Goal: Navigation & Orientation: Find specific page/section

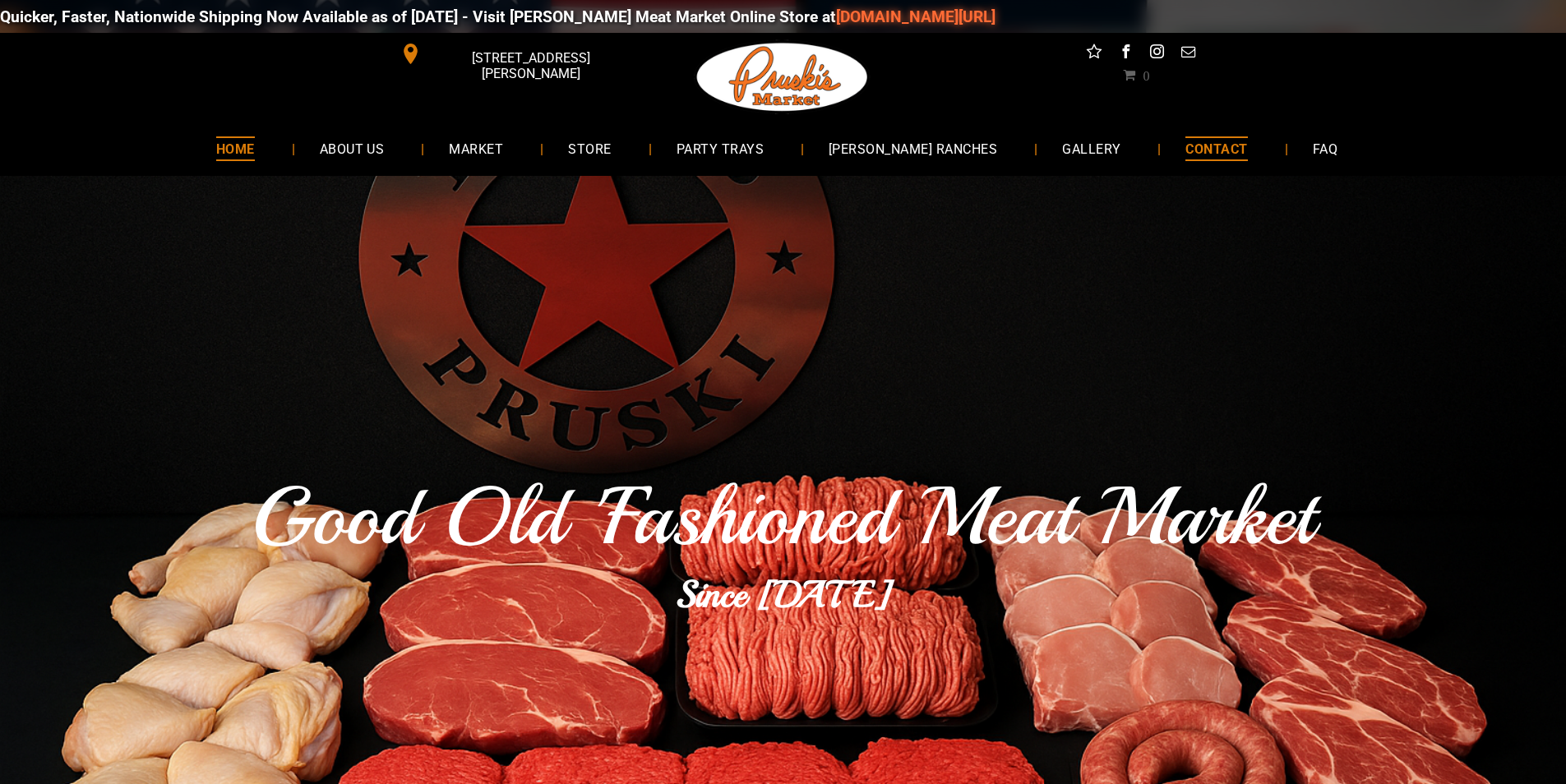
drag, startPoint x: 1178, startPoint y: 132, endPoint x: 1157, endPoint y: 150, distance: 27.7
click at [1178, 132] on link "CONTACT" at bounding box center [1216, 147] width 111 height 43
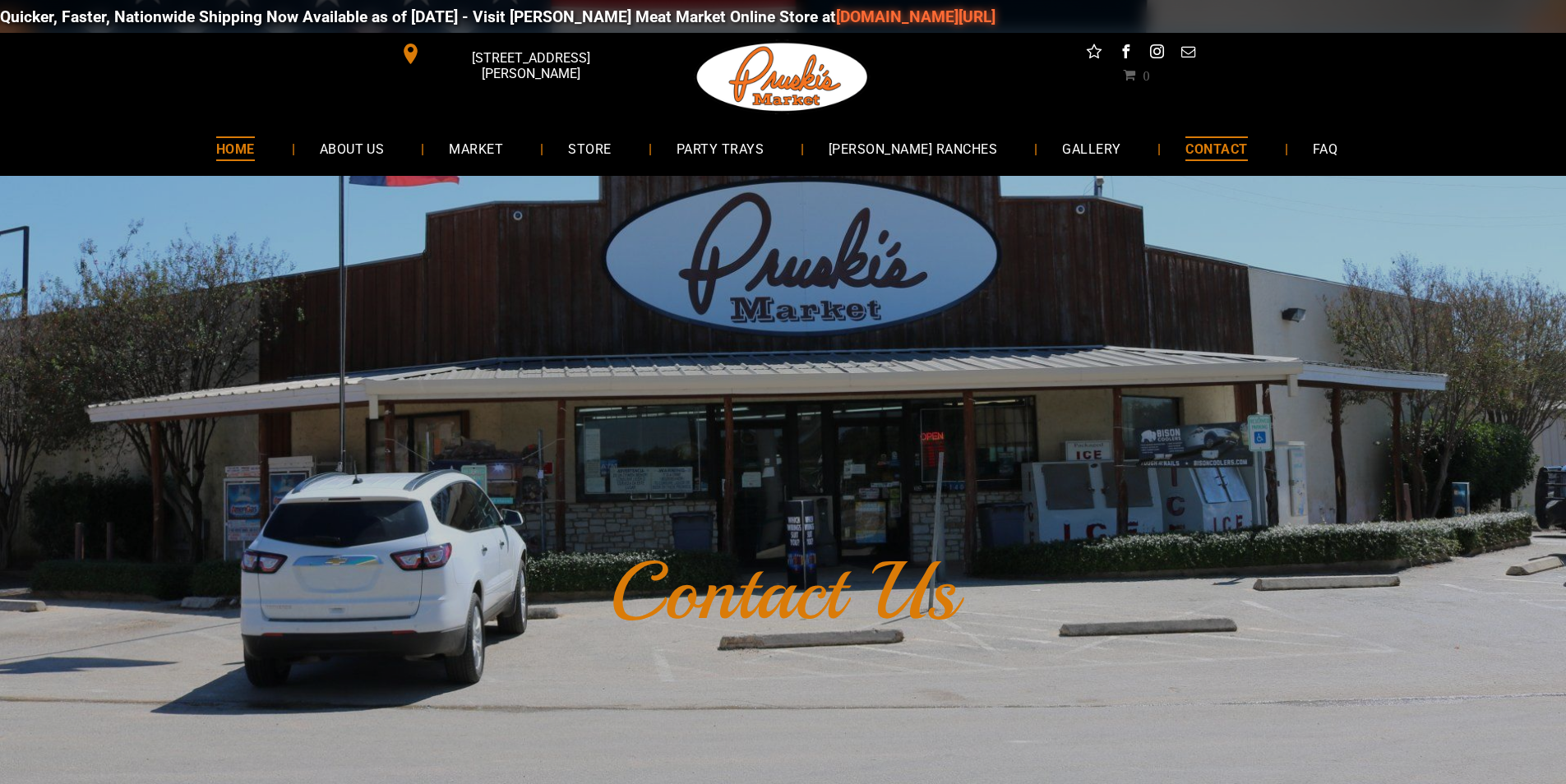
click at [255, 155] on span "HOME" at bounding box center [236, 147] width 38 height 24
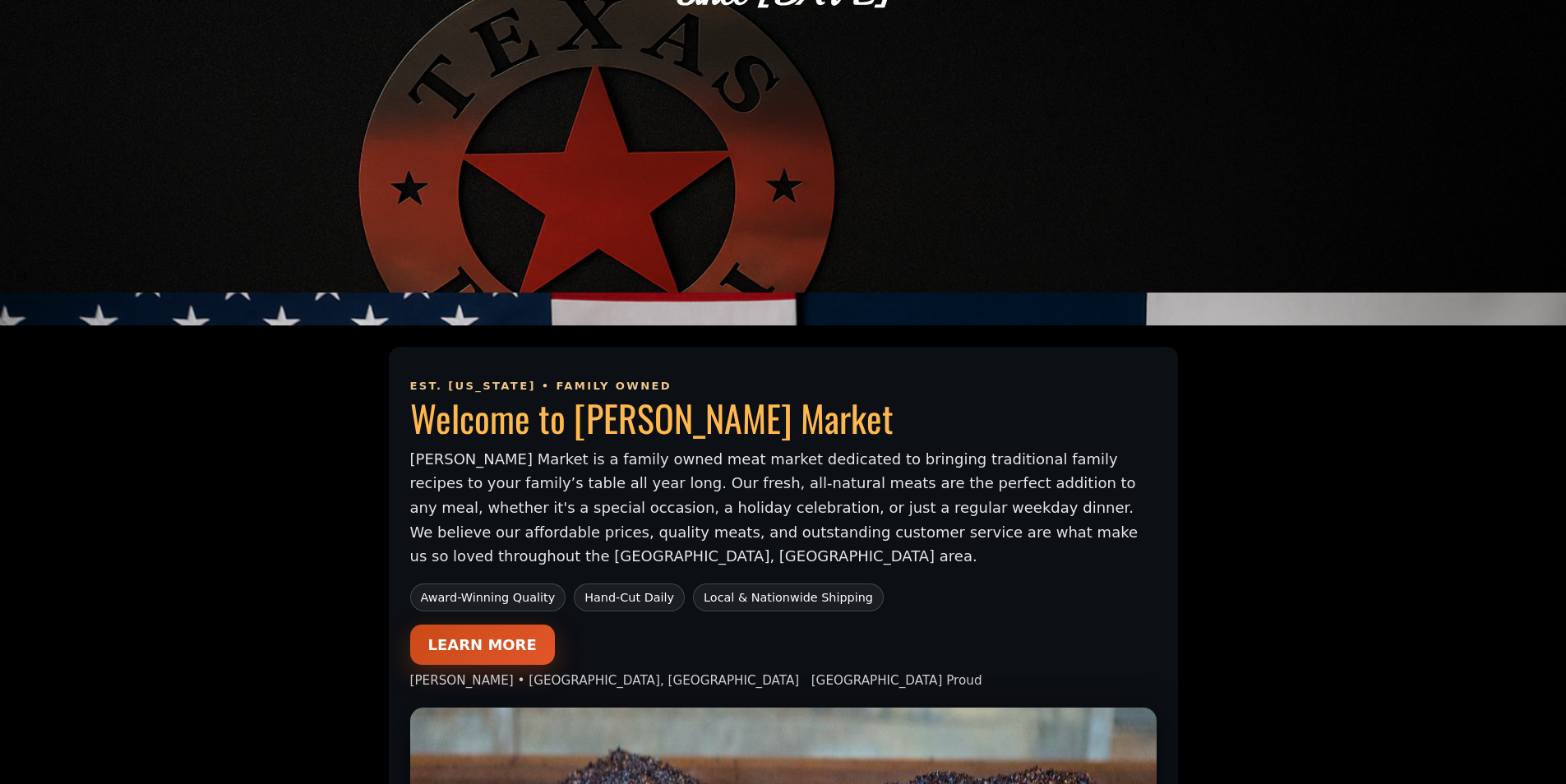
click at [425, 479] on p "[PERSON_NAME] Market is a family owned meat market dedicated to bringing tradit…" at bounding box center [783, 507] width 746 height 122
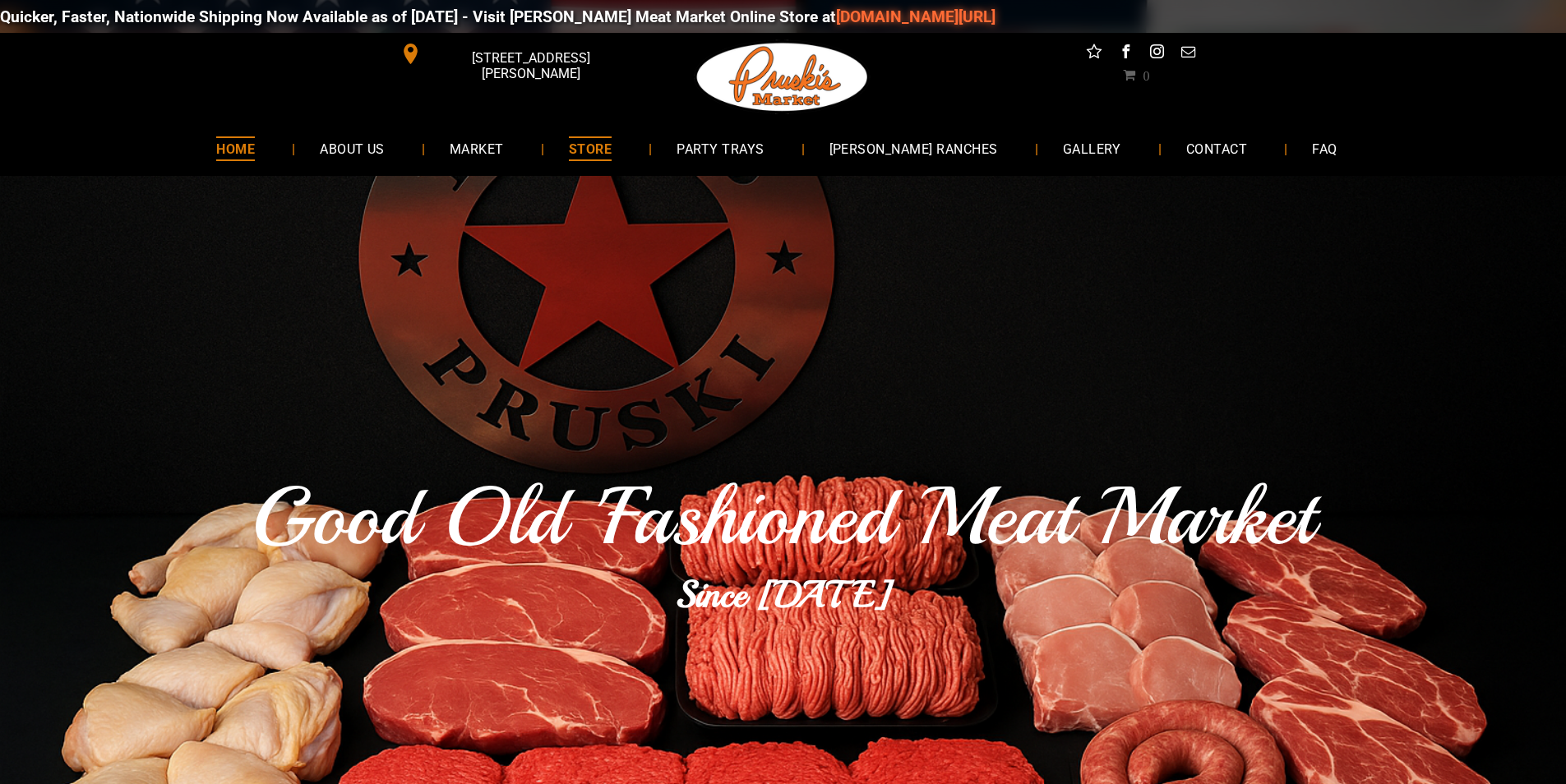
click at [482, 50] on div "Quicker, Faster, Nationwide Shipping Now Available as of 8-19-2025 - Visit Prus…" at bounding box center [783, 88] width 1566 height 176
